Goal: Transaction & Acquisition: Subscribe to service/newsletter

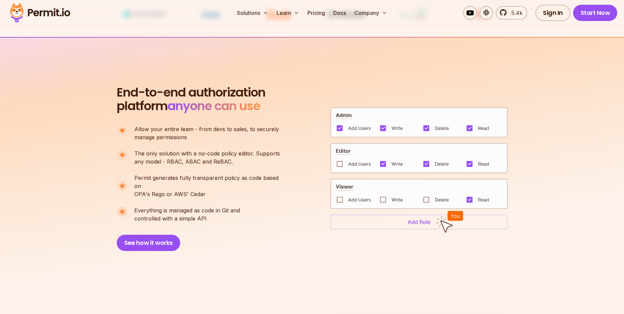
scroll to position [489, 0]
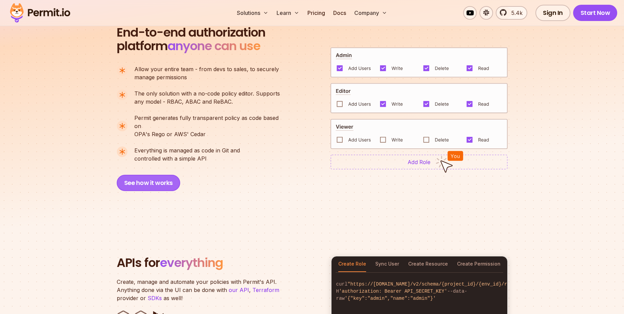
click at [154, 175] on button "See how it works" at bounding box center [148, 183] width 63 height 16
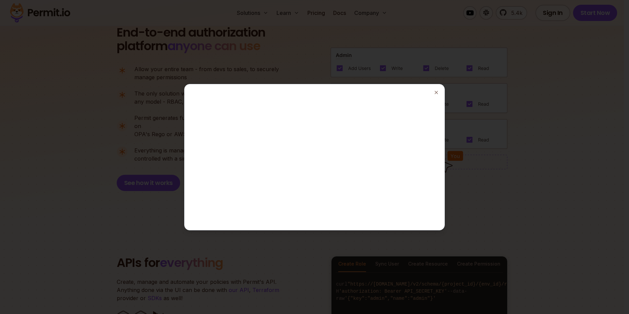
click at [190, 59] on div at bounding box center [314, 157] width 629 height 314
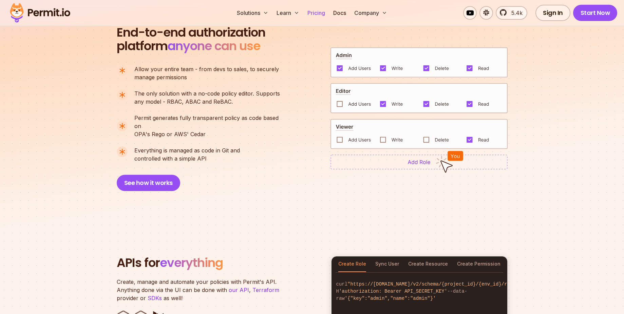
click at [314, 13] on link "Pricing" at bounding box center [316, 13] width 23 height 14
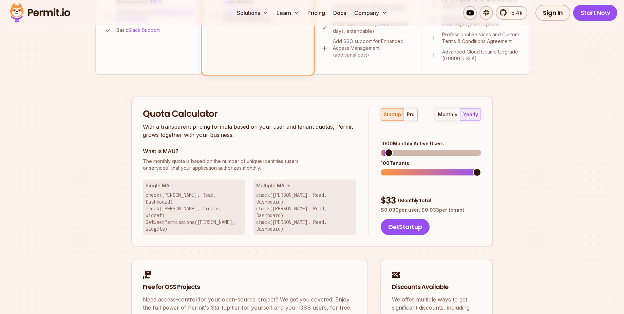
scroll to position [366, 0]
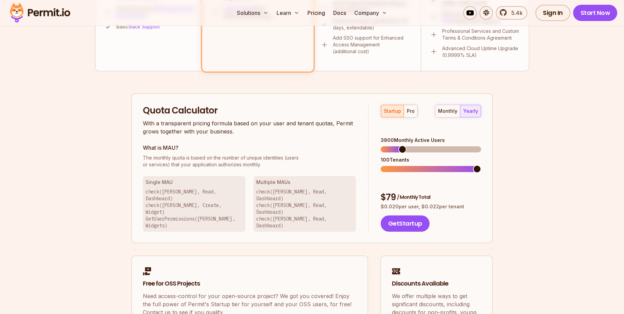
click at [400, 146] on span at bounding box center [402, 150] width 8 height 8
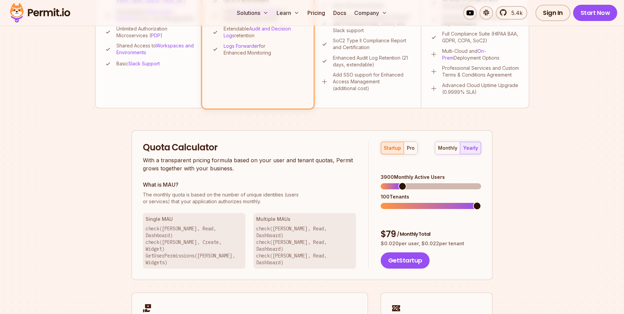
scroll to position [321, 0]
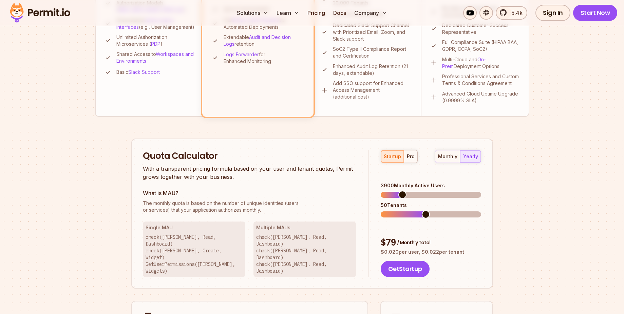
click at [422, 212] on span at bounding box center [403, 215] width 45 height 6
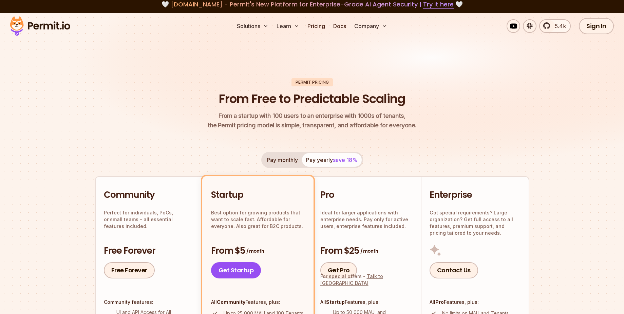
scroll to position [0, 0]
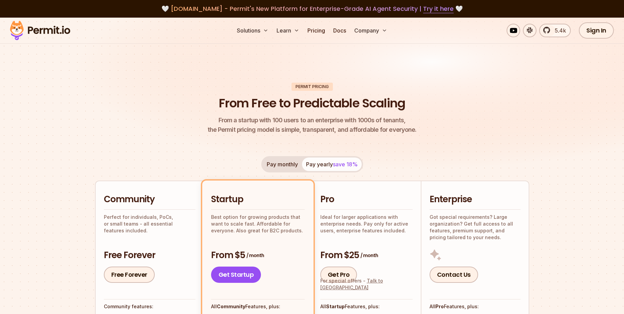
click at [555, 83] on img at bounding box center [312, 101] width 624 height 166
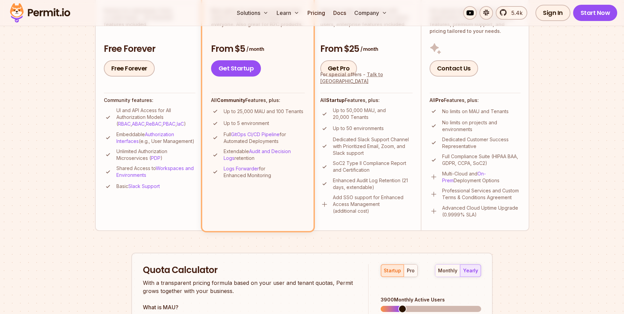
scroll to position [198, 0]
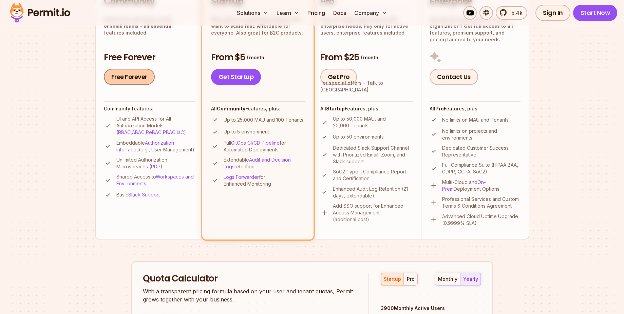
click at [130, 80] on link "Free Forever" at bounding box center [129, 77] width 51 height 16
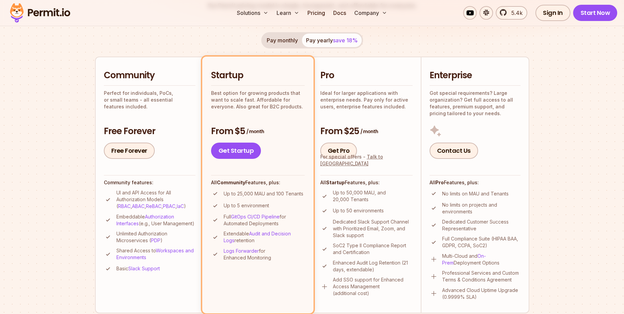
scroll to position [0, 0]
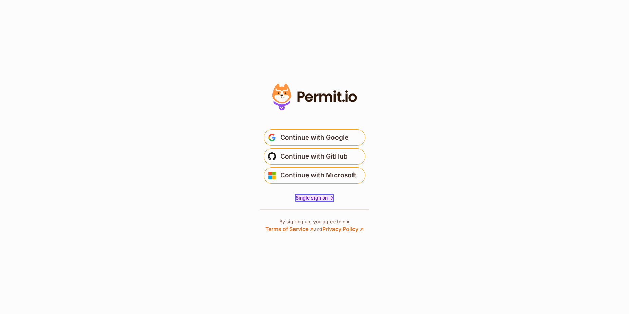
click at [322, 200] on span "Single sign on ->" at bounding box center [314, 198] width 38 height 6
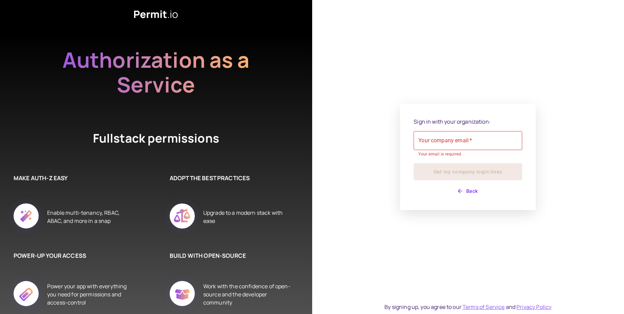
click at [370, 119] on div "Sign in with your organization: Your company email   * Your company email   * Y…" at bounding box center [468, 157] width 312 height 314
click at [384, 123] on div "Sign in with your organization: Your company email   * Your company email   * Y…" at bounding box center [468, 157] width 312 height 314
click at [475, 75] on div "Sign in with your organization: Your company email   * Your company email   * Y…" at bounding box center [468, 157] width 312 height 314
click at [469, 140] on input "Your company email   *" at bounding box center [468, 140] width 109 height 19
click at [562, 154] on div "Sign in with your organization: Your company email   * Your company email   * Y…" at bounding box center [468, 157] width 312 height 314
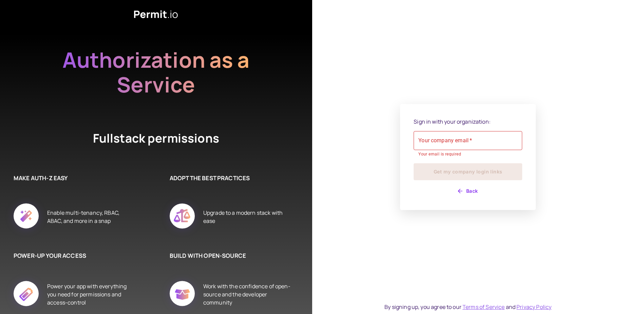
scroll to position [1, 0]
